Goal: Transaction & Acquisition: Purchase product/service

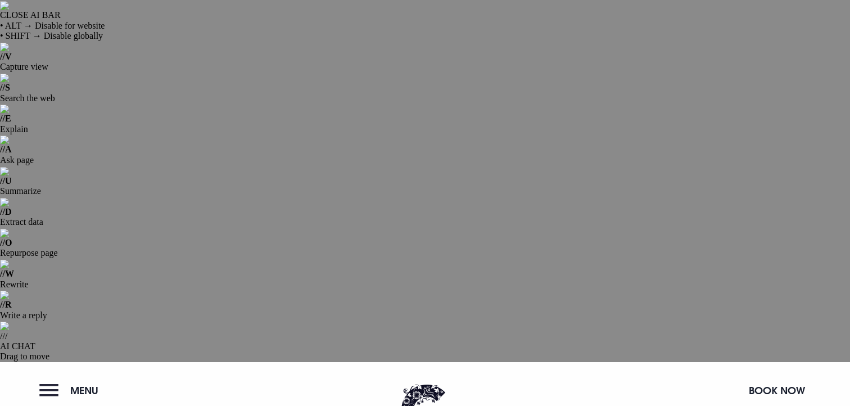
click at [98, 378] on button "Menu" at bounding box center [71, 390] width 65 height 24
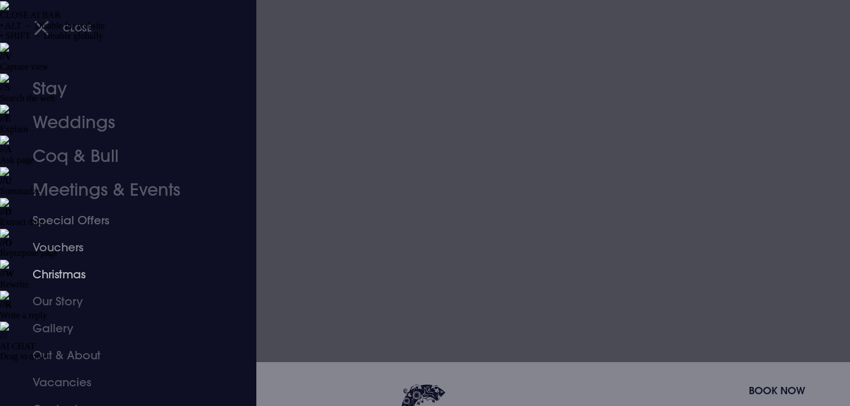
click at [64, 268] on link "Christmas" at bounding box center [122, 274] width 178 height 27
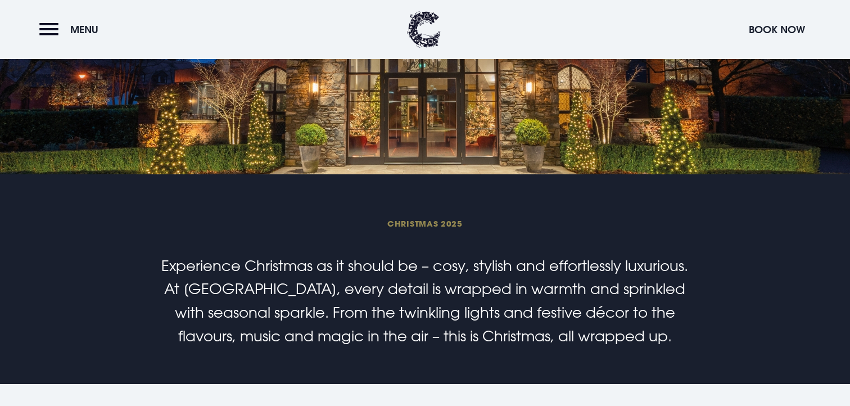
scroll to position [528, 0]
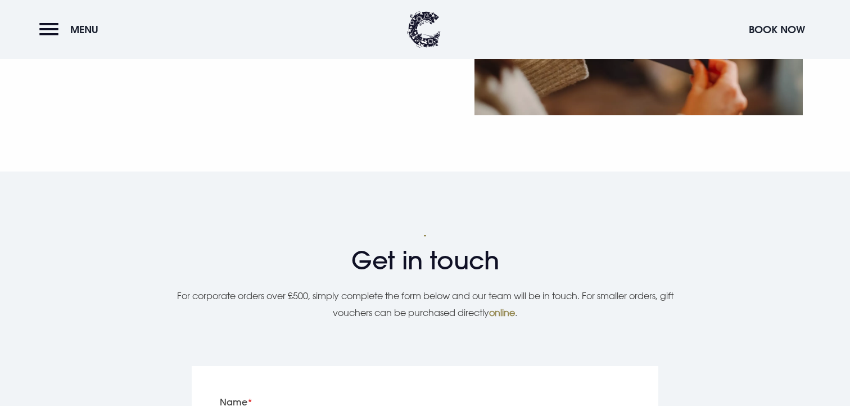
scroll to position [1504, 0]
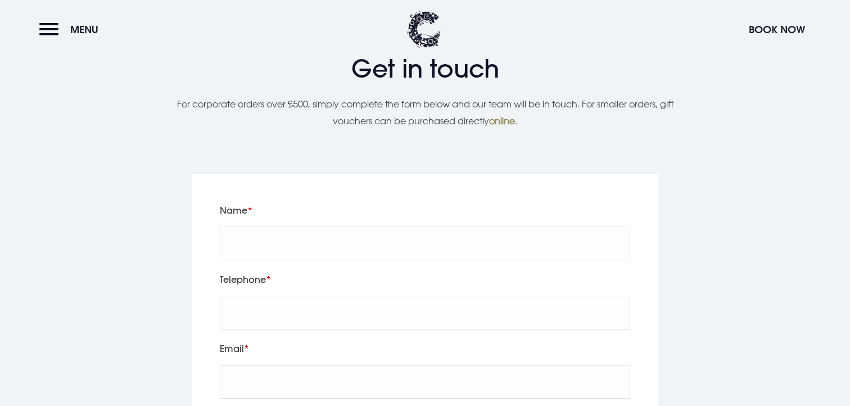
checkbox input "false"
